Goal: Information Seeking & Learning: Check status

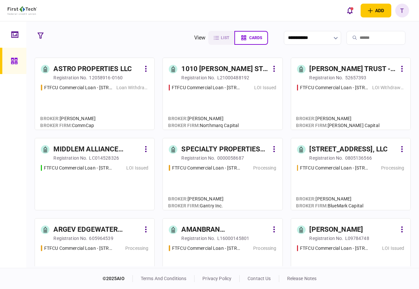
click at [355, 38] on input "search" at bounding box center [375, 38] width 59 height 14
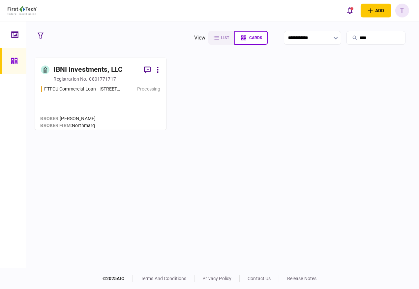
type input "****"
click at [90, 68] on div "IBNI Investments, LLC" at bounding box center [87, 70] width 69 height 11
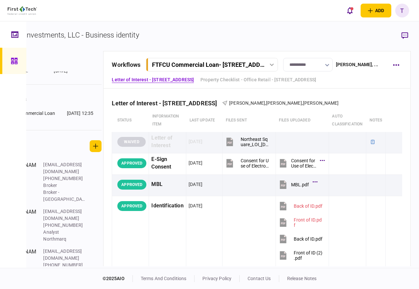
scroll to position [0, 41]
click at [405, 34] on icon "button" at bounding box center [404, 35] width 7 height 7
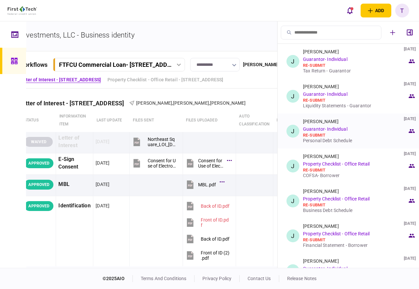
click at [319, 128] on link "Guarantor- Individual" at bounding box center [325, 128] width 44 height 5
click at [292, 132] on div "J" at bounding box center [292, 131] width 13 height 13
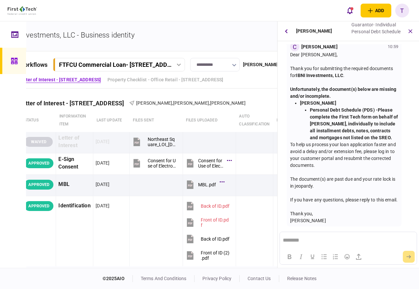
scroll to position [421, 0]
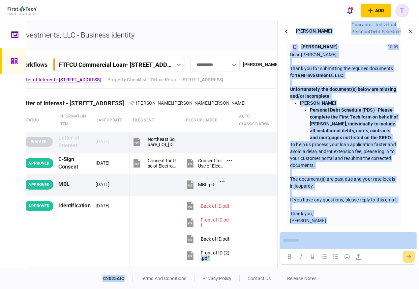
drag, startPoint x: 194, startPoint y: 267, endPoint x: 136, endPoint y: 272, distance: 58.1
click at [136, 272] on div "add business identity individual identity T T [PERSON_NAME] [EMAIL_ADDRESS][PER…" at bounding box center [209, 144] width 419 height 289
click at [356, 224] on div "Dear [PERSON_NAME], Thank you for submitting the required documents for IBNI In…" at bounding box center [344, 138] width 108 height 175
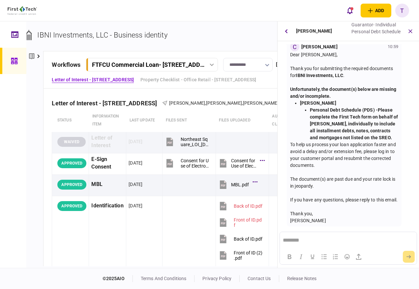
scroll to position [0, 0]
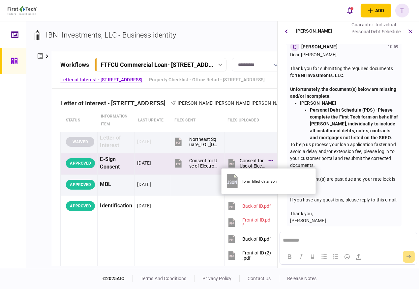
click at [270, 161] on div at bounding box center [271, 161] width 2 height 6
click at [268, 160] on icon at bounding box center [270, 161] width 5 height 2
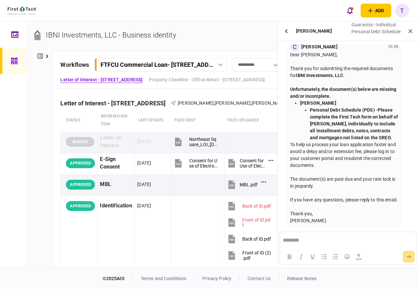
scroll to position [385, 0]
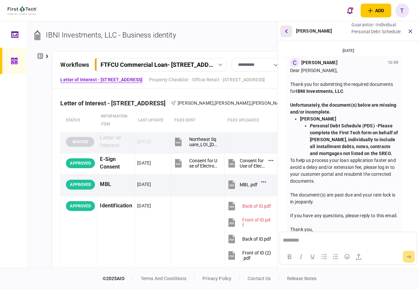
click at [286, 30] on icon "button" at bounding box center [286, 31] width 3 height 4
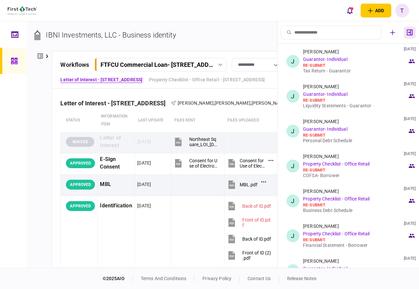
click at [409, 31] on icon "button" at bounding box center [409, 33] width 6 height 6
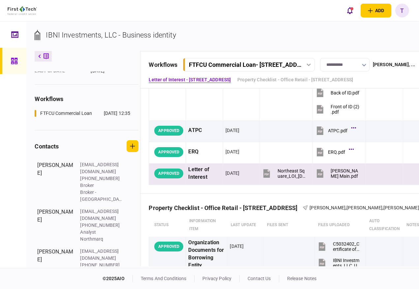
scroll to position [183, 0]
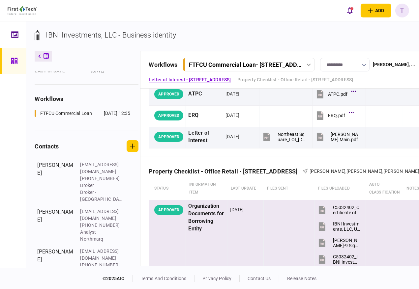
drag, startPoint x: 273, startPoint y: 265, endPoint x: 294, endPoint y: 262, distance: 21.9
click at [294, 262] on div "**********" at bounding box center [222, 144] width 392 height 247
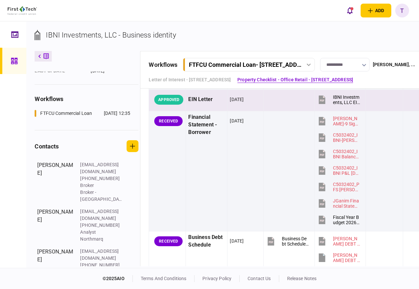
scroll to position [402, 0]
